Goal: Transaction & Acquisition: Purchase product/service

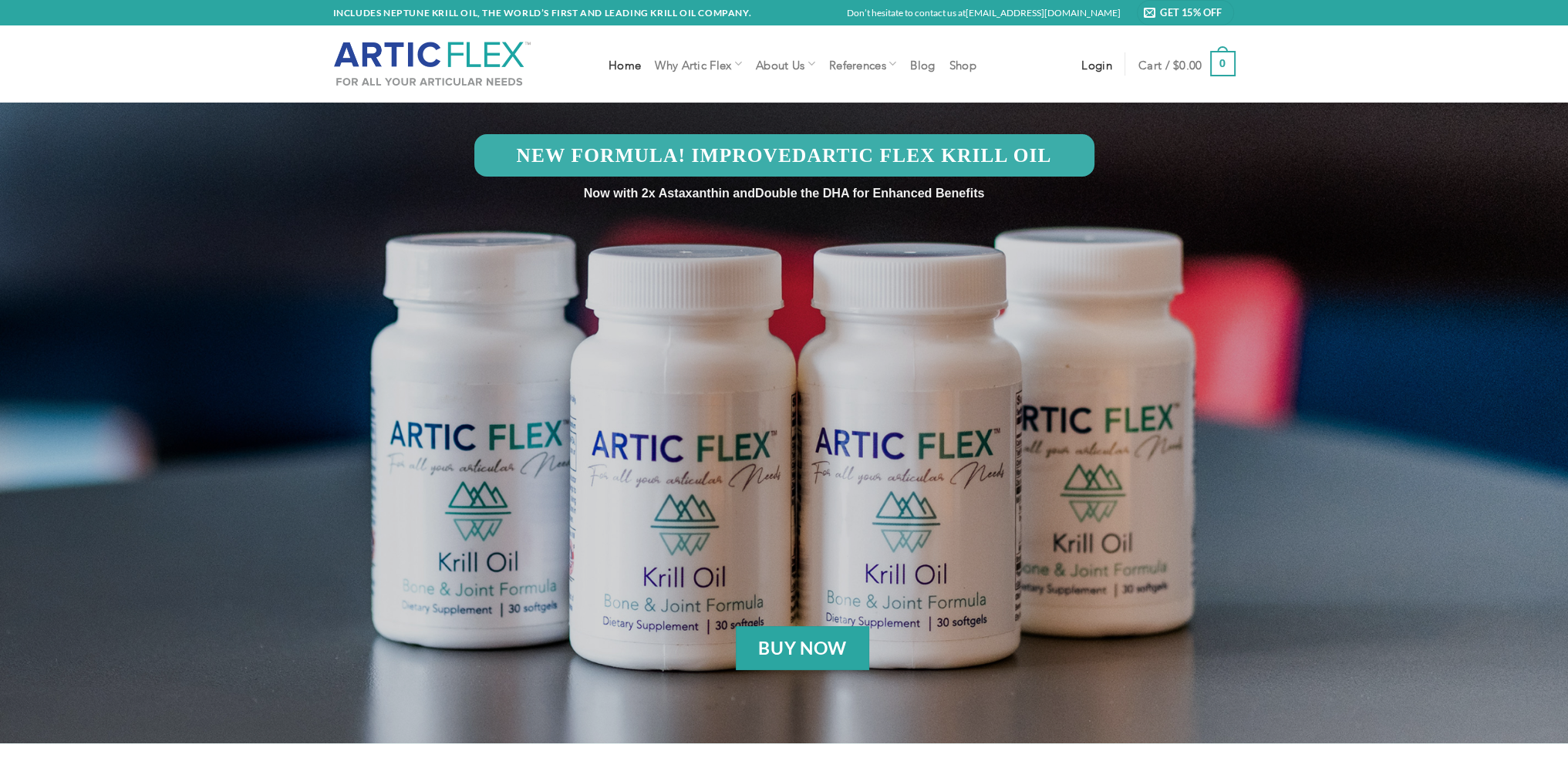
type input "[EMAIL_ADDRESS][PERSON_NAME][DOMAIN_NAME]"
click at [1101, 64] on span "Login" at bounding box center [1096, 63] width 30 height 12
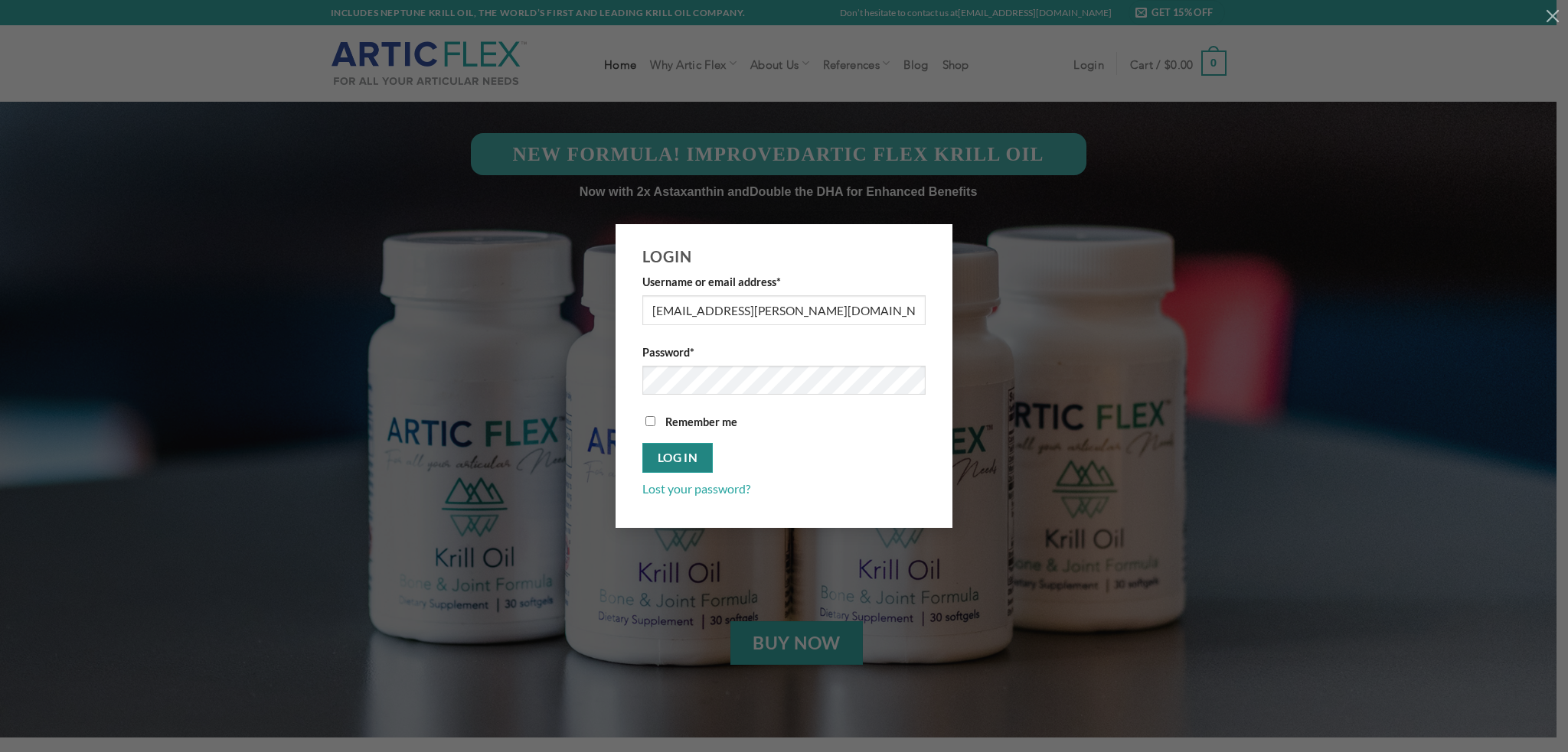
click at [675, 457] on button "Log in" at bounding box center [677, 458] width 70 height 30
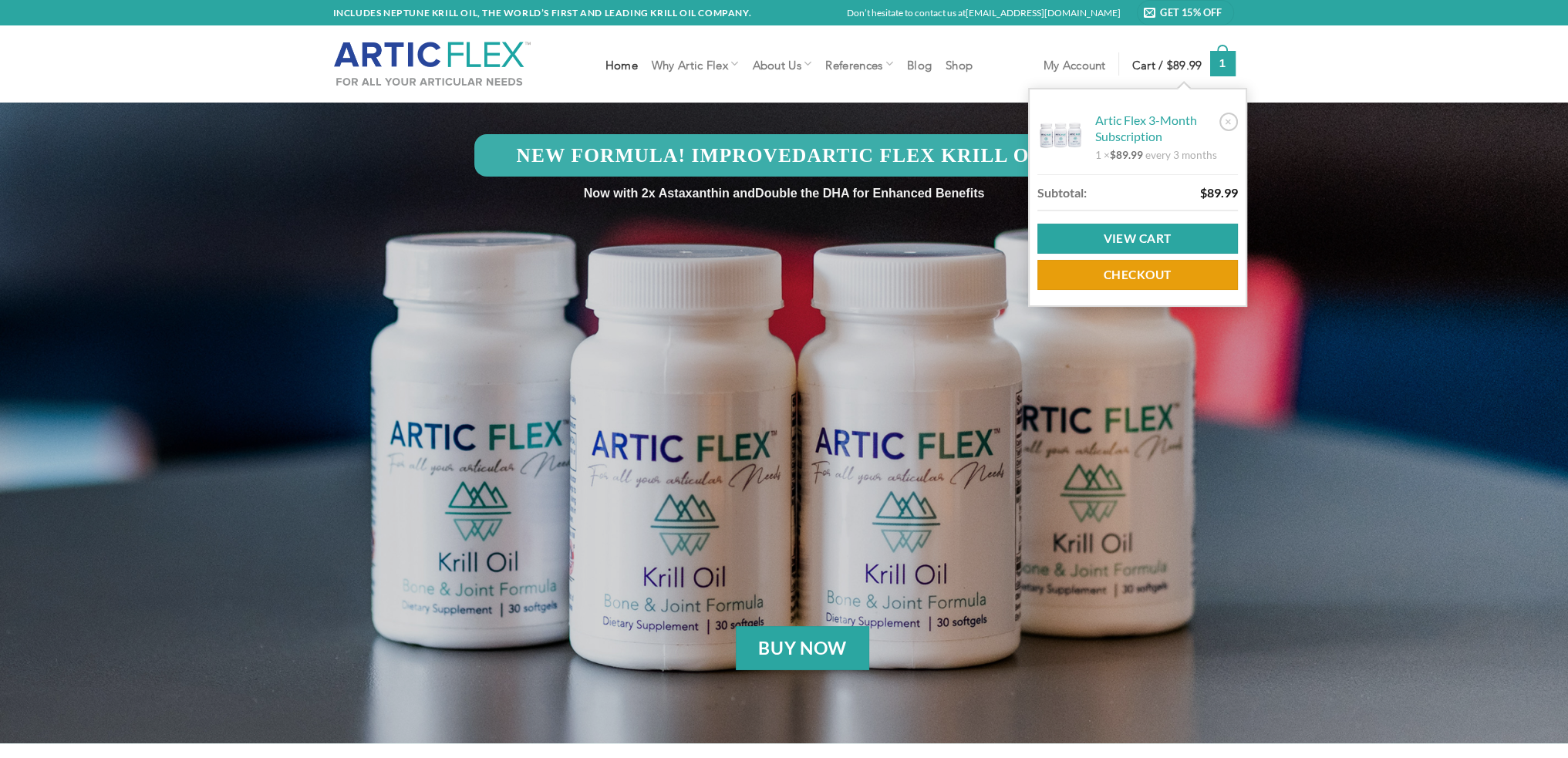
click at [1163, 63] on span "Cart / $ 89.99" at bounding box center [1168, 63] width 71 height 12
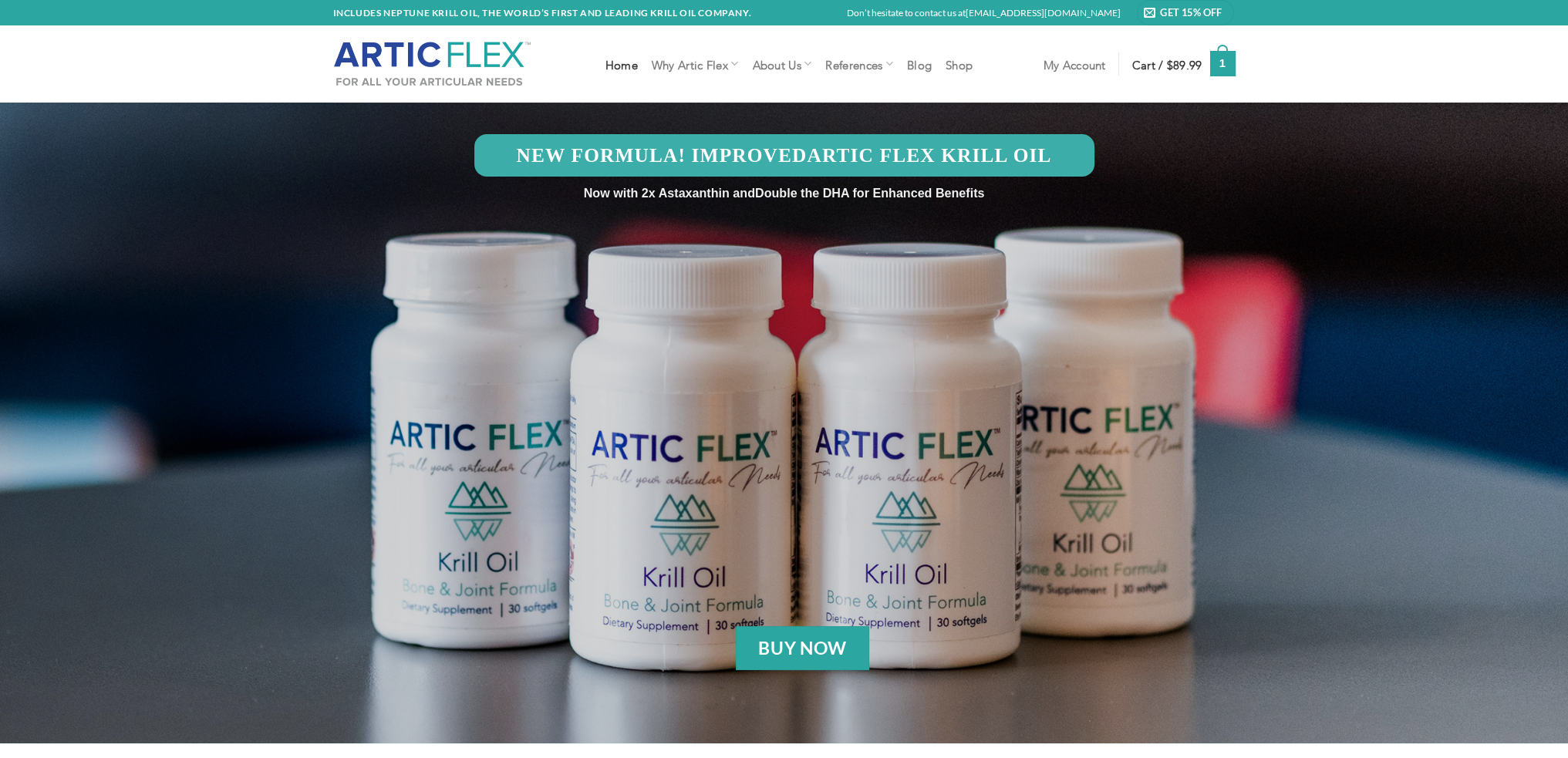
click at [1225, 57] on strong "1" at bounding box center [1223, 63] width 26 height 26
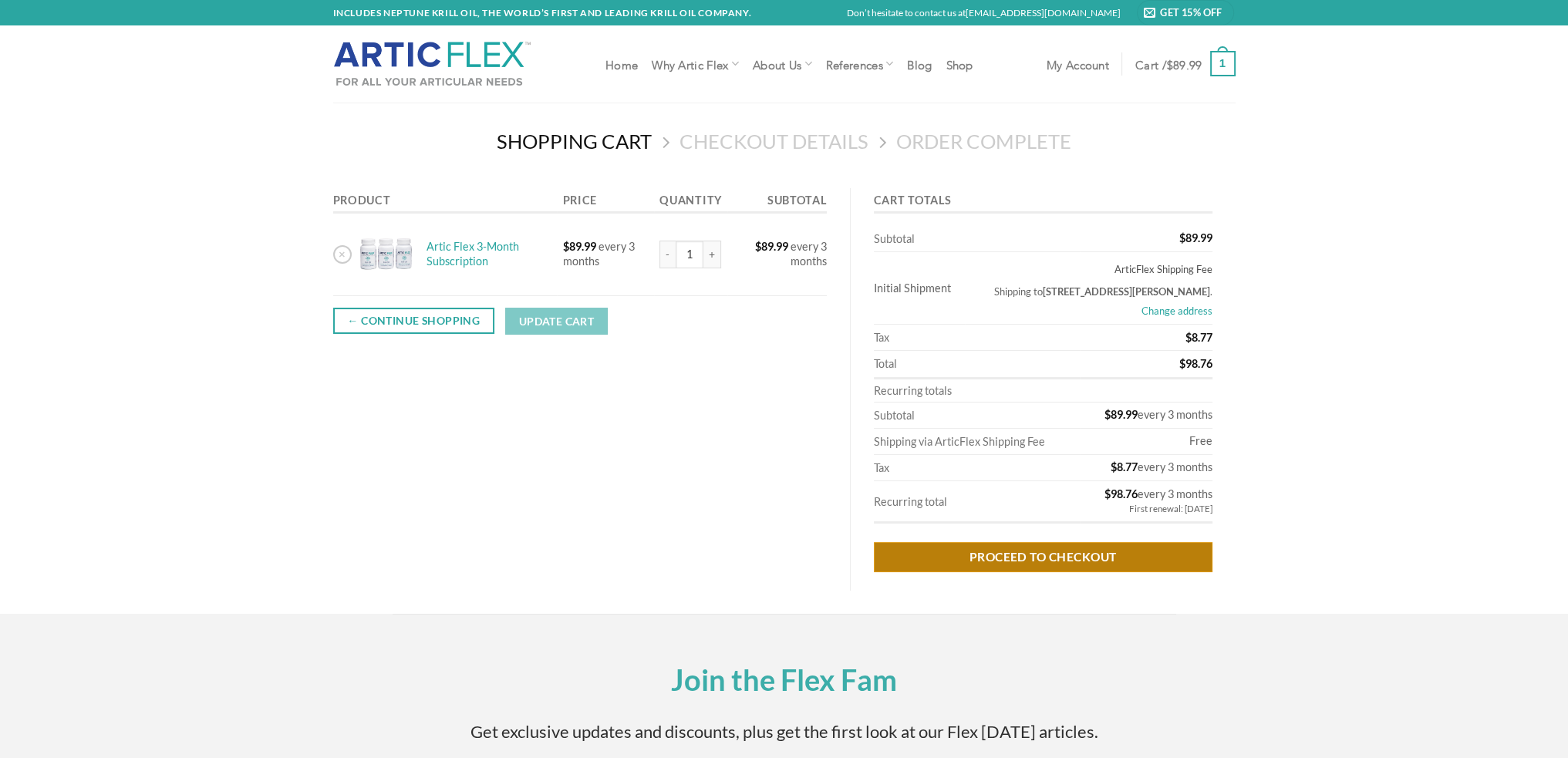
click at [1018, 569] on link "Proceed to checkout" at bounding box center [1043, 557] width 338 height 30
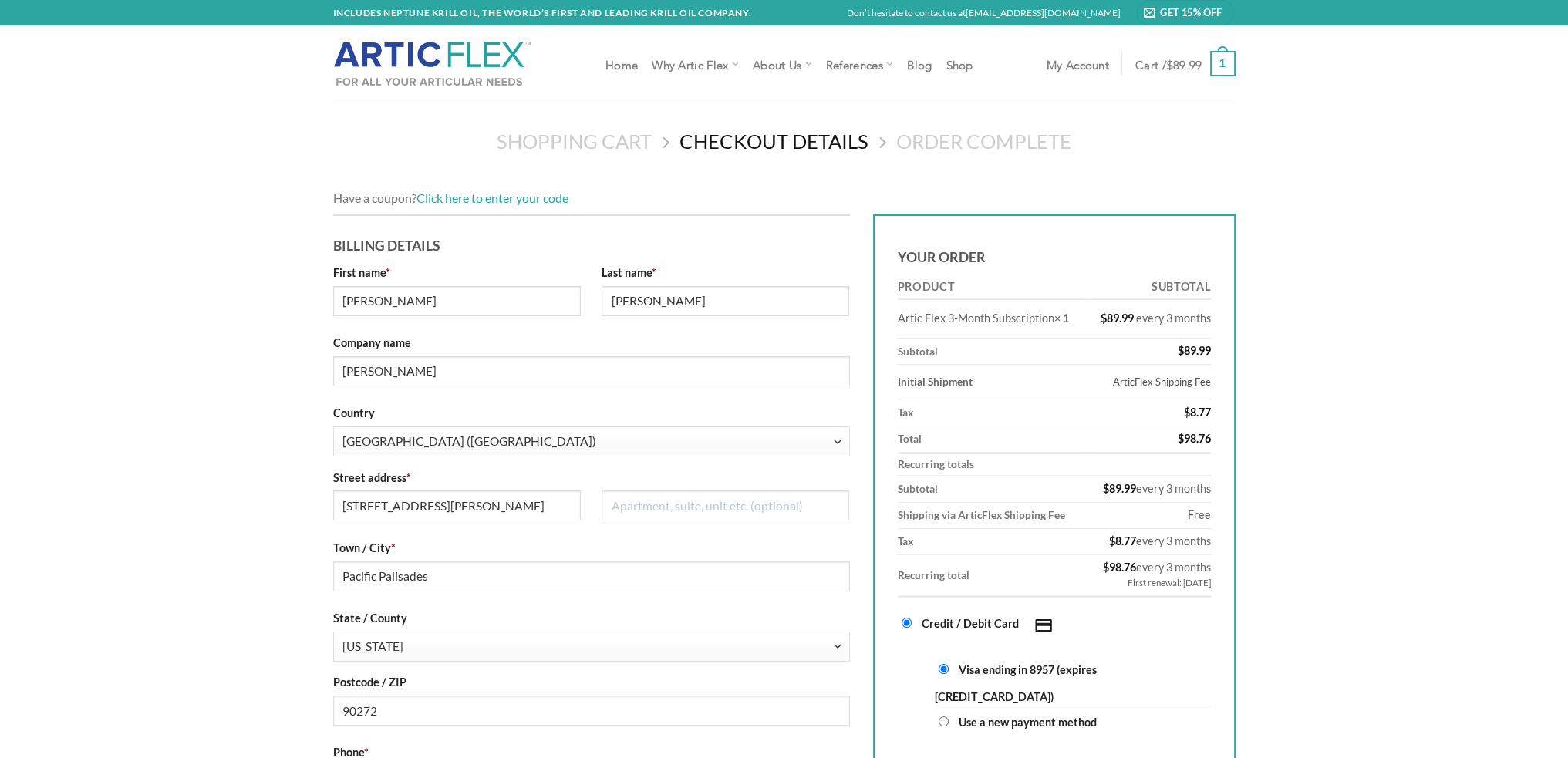
select select "CA"
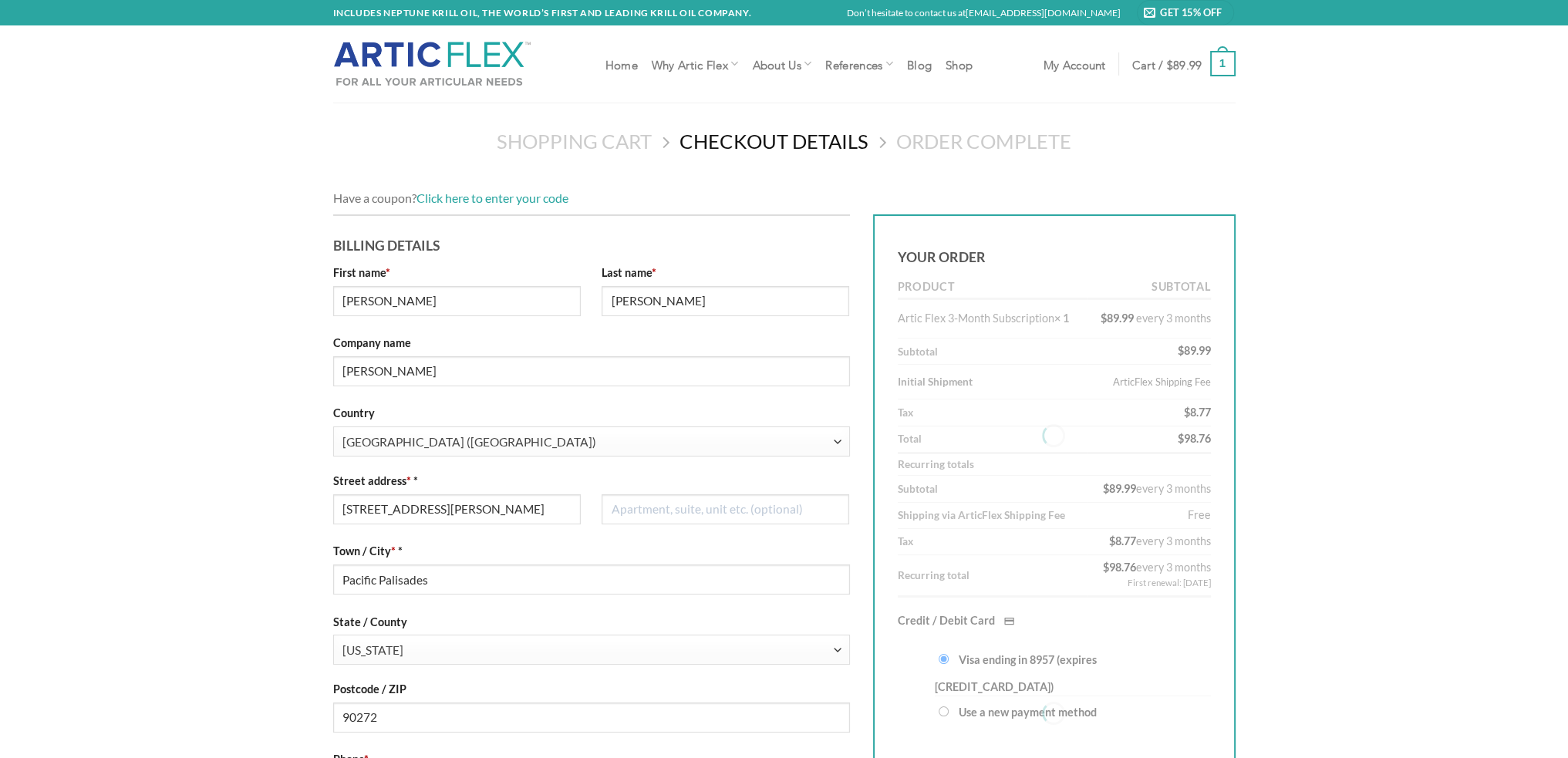
scroll to position [232, 0]
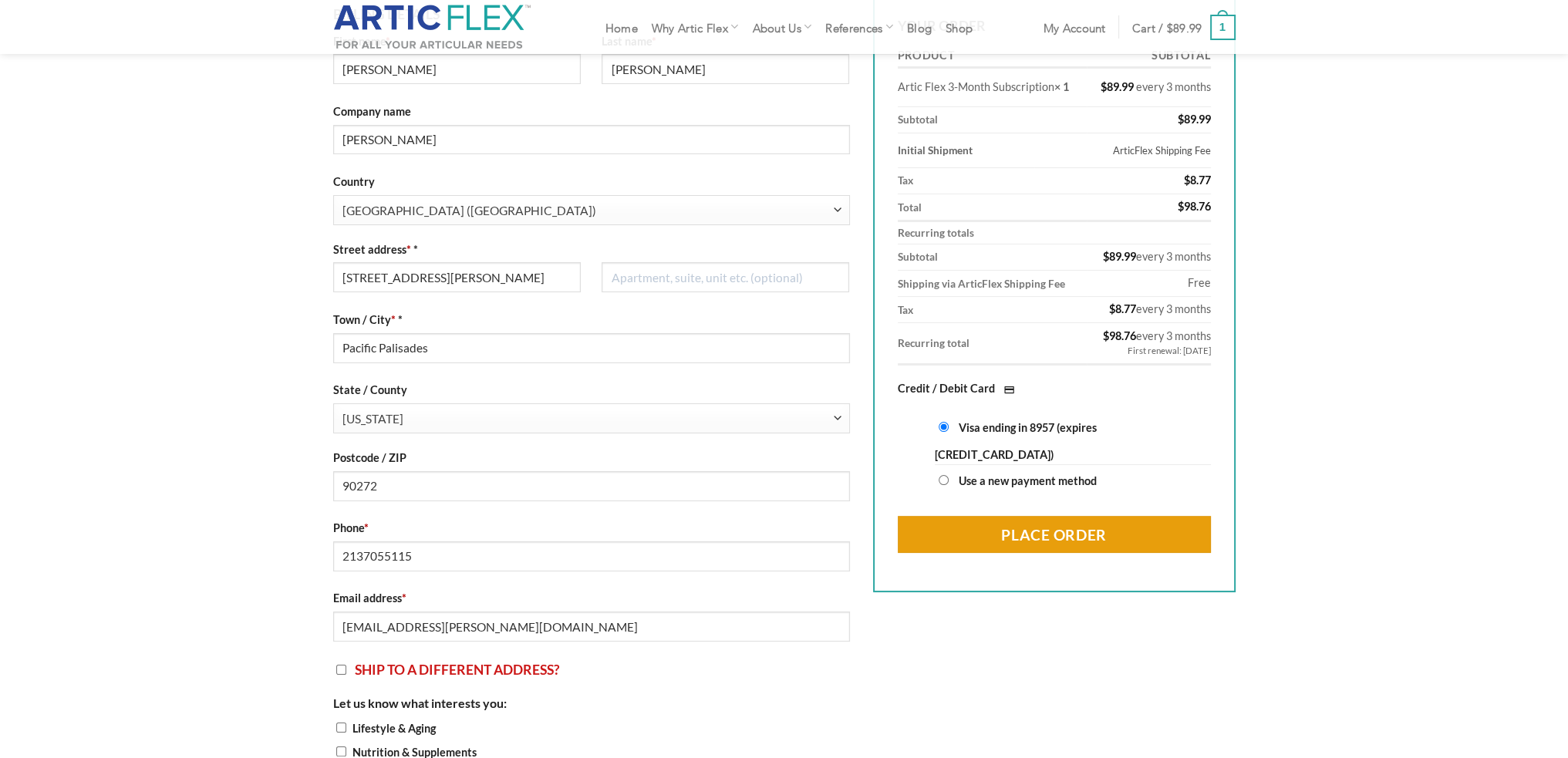
click at [942, 479] on input "Use a new payment method" at bounding box center [943, 480] width 10 height 10
radio input "true"
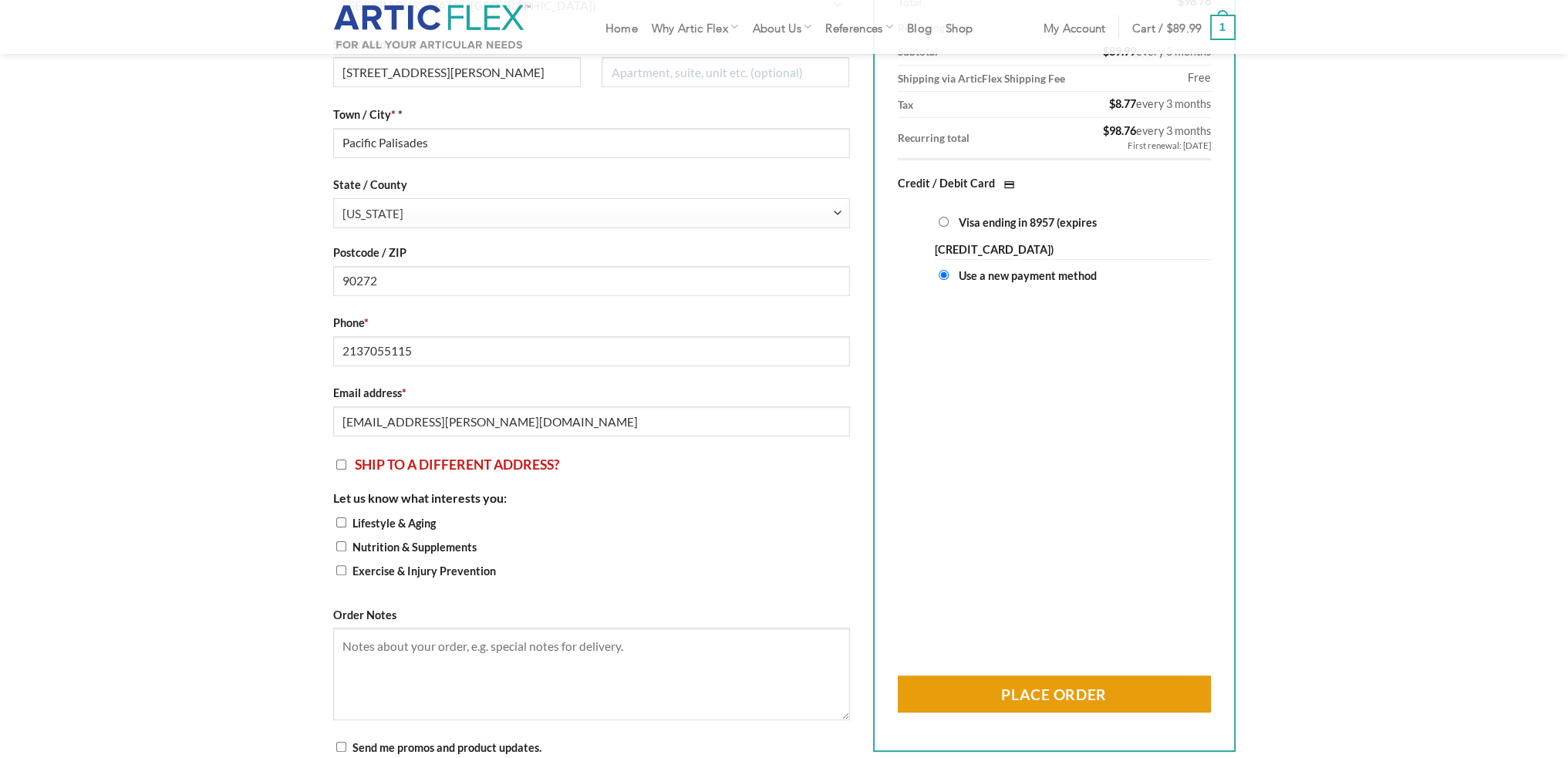
scroll to position [463, 0]
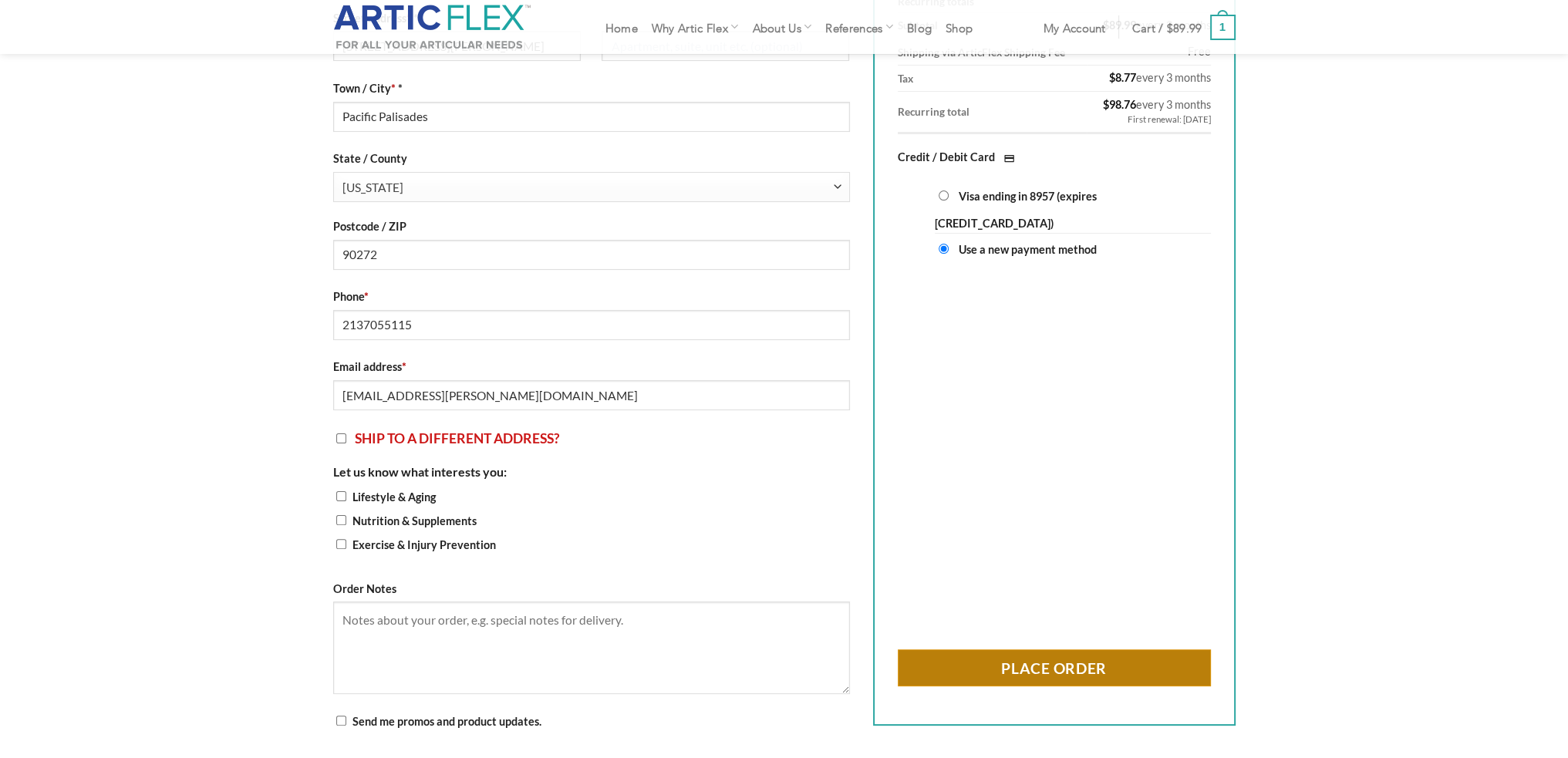
click at [997, 671] on button "Place Order" at bounding box center [1054, 668] width 313 height 37
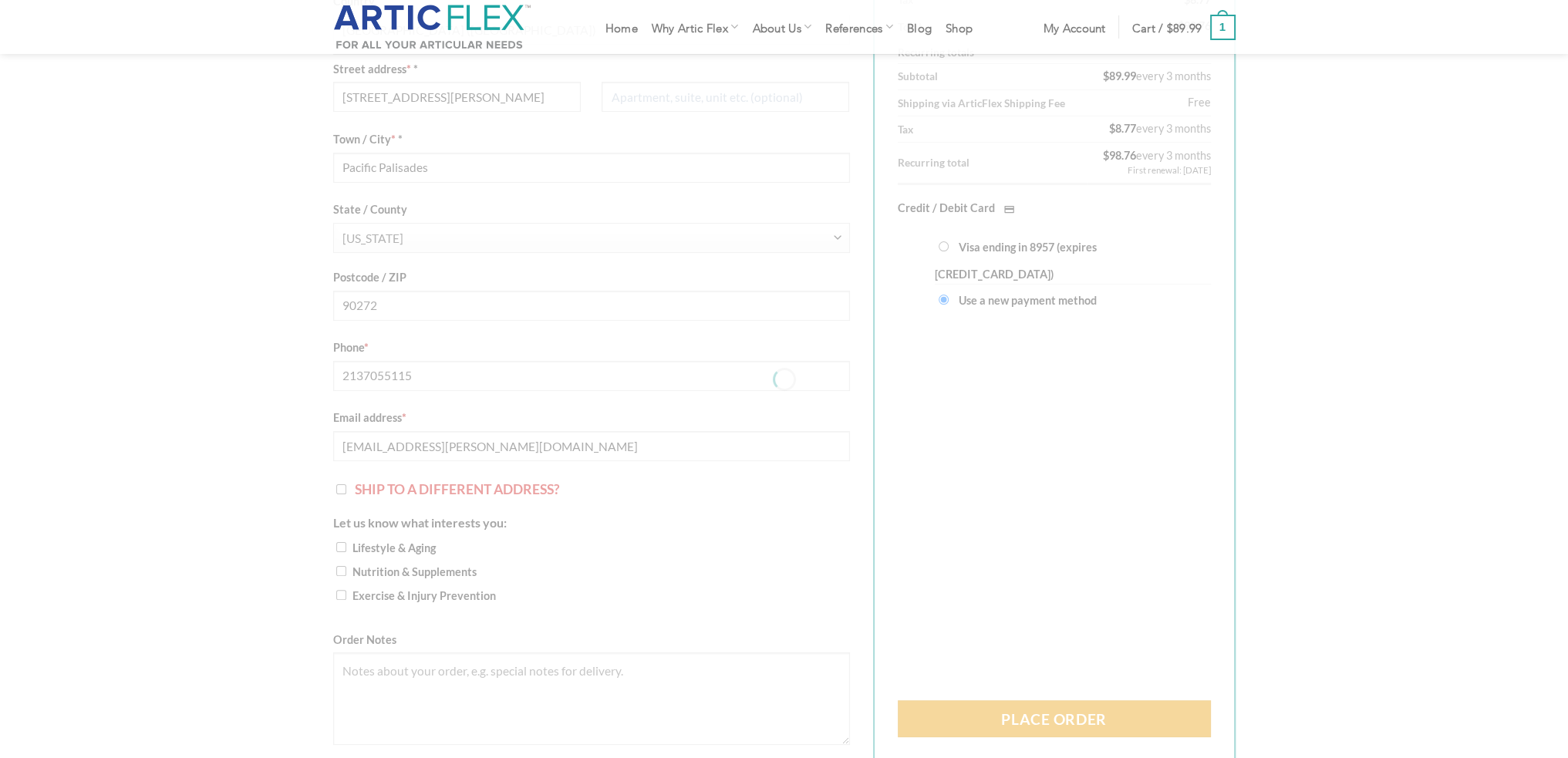
scroll to position [386, 0]
